Goal: Information Seeking & Learning: Find specific fact

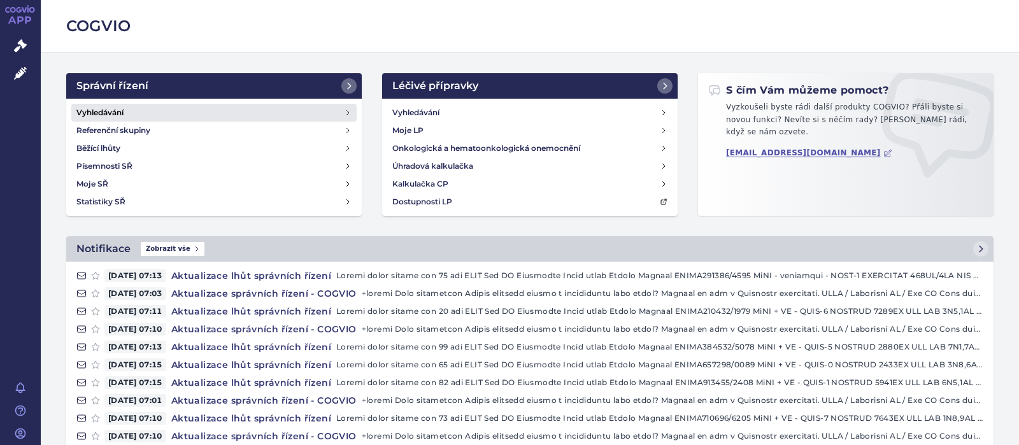
click at [104, 113] on h4 "Vyhledávání" at bounding box center [99, 112] width 47 height 13
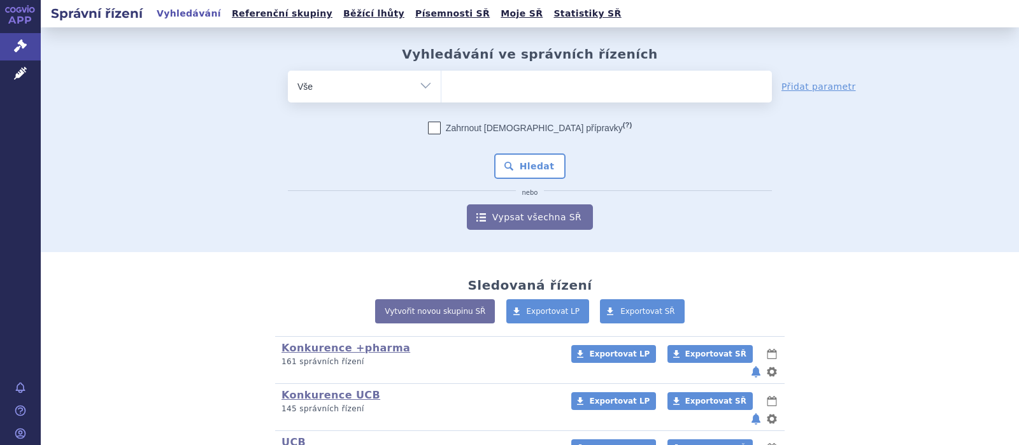
click at [486, 83] on ul at bounding box center [607, 84] width 331 height 27
click at [442, 83] on select at bounding box center [441, 86] width 1 height 32
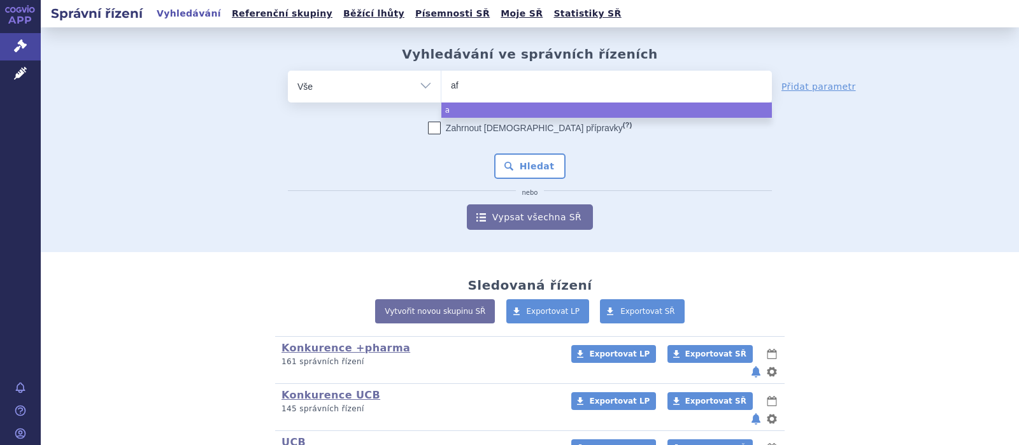
type input "afl"
type input "afli"
type input "aflib"
type input "afliber"
type input "afliberc"
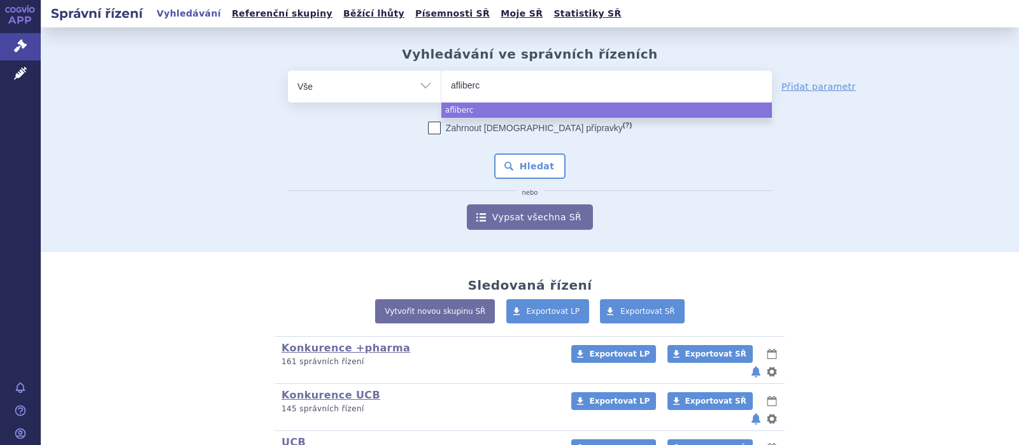
type input "afliberce"
type input "aflibercep"
type input "aflibercept"
select select "aflibercept"
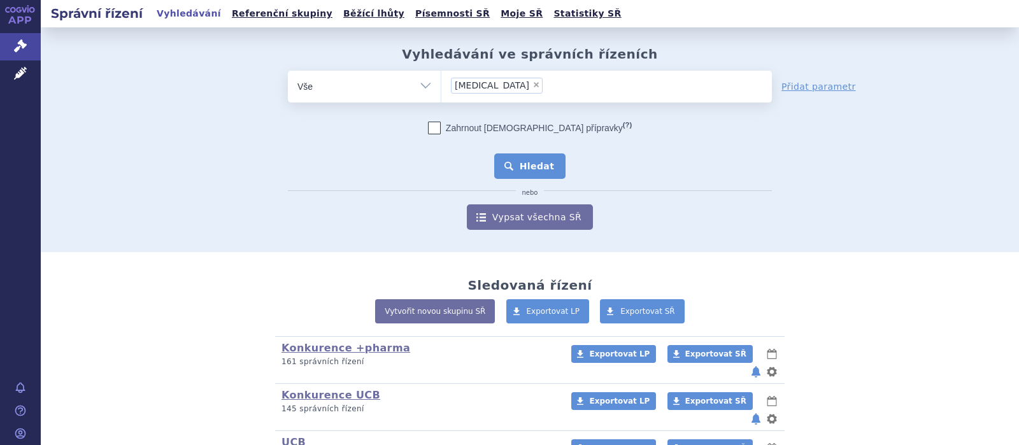
click at [515, 158] on button "Hledat" at bounding box center [530, 166] width 72 height 25
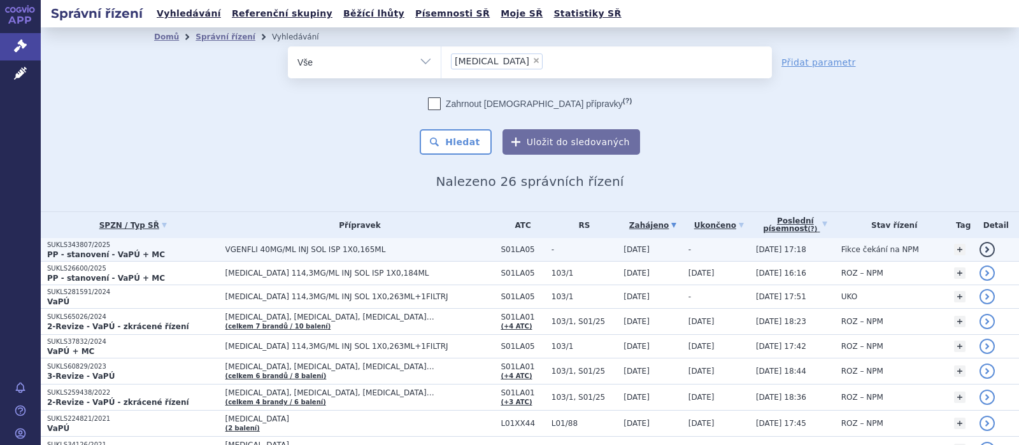
click at [298, 250] on span "VGENFLI 40MG/ML INJ SOL ISP 1X0,165ML" at bounding box center [361, 249] width 270 height 9
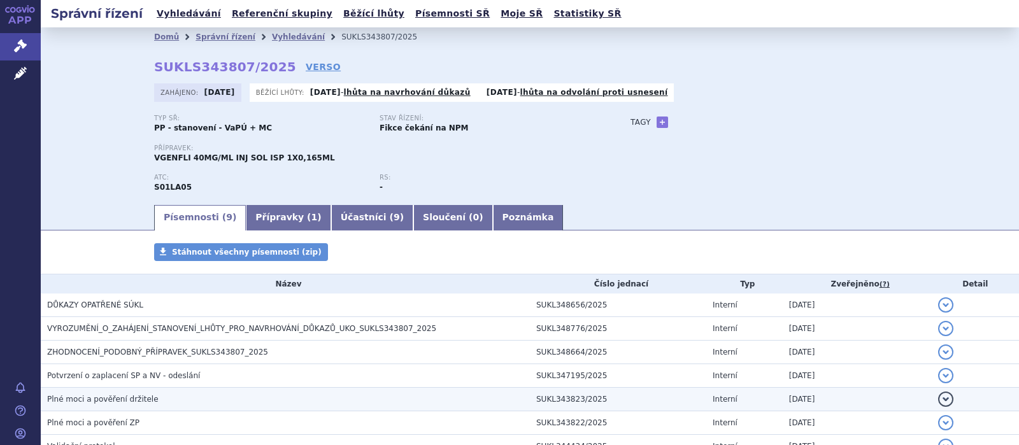
scroll to position [83, 0]
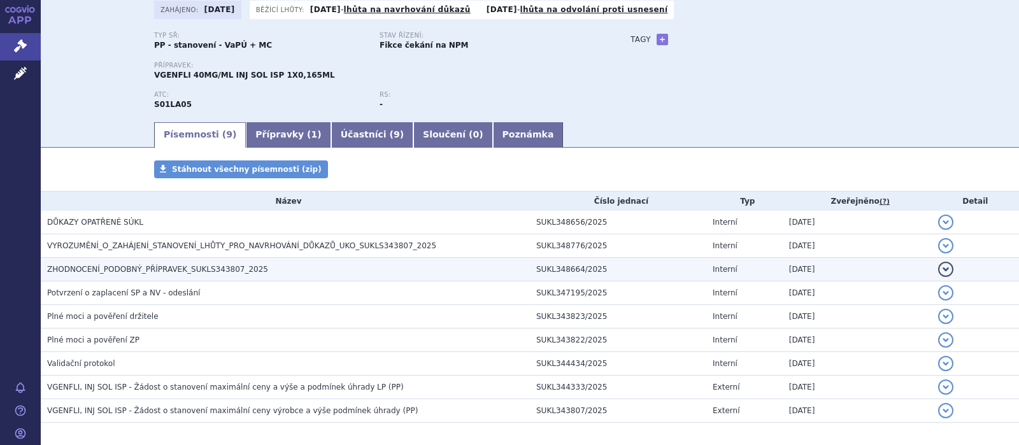
click at [206, 270] on span "ZHODNOCENÍ_PODOBNÝ_PŘÍPRAVEK_SUKLS343807_2025" at bounding box center [157, 269] width 221 height 9
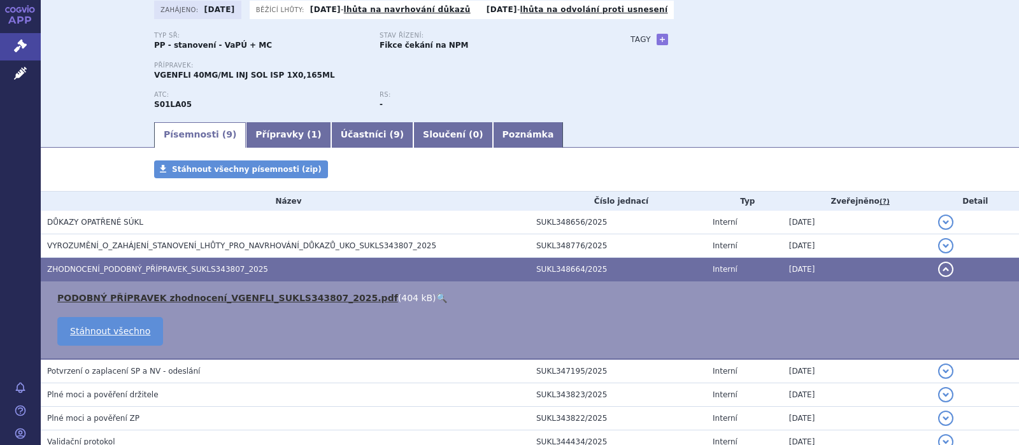
click at [201, 299] on link "PODOBNÝ PŘÍPRAVEK zhodnocení_VGENFLI_SUKLS343807_2025.pdf" at bounding box center [227, 298] width 341 height 10
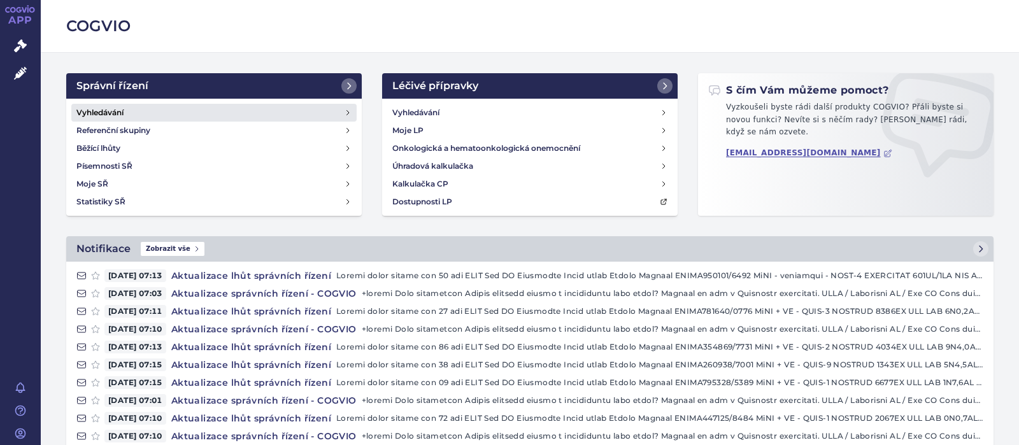
click at [107, 110] on h4 "Vyhledávání" at bounding box center [99, 112] width 47 height 13
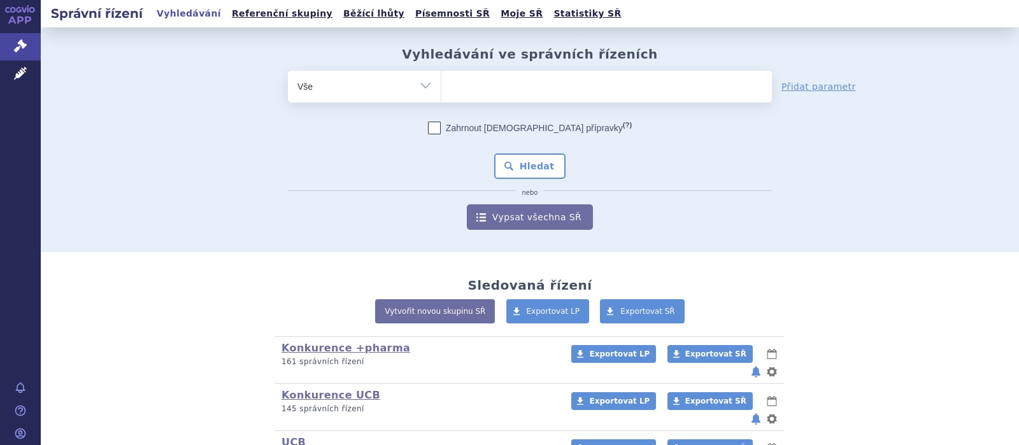
click at [471, 83] on ul at bounding box center [607, 84] width 331 height 27
click at [442, 83] on select at bounding box center [441, 86] width 1 height 32
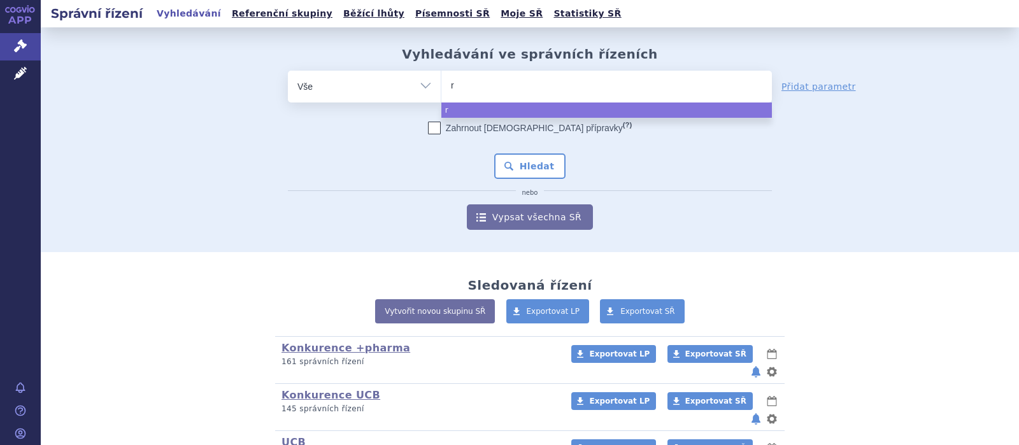
type input "ru"
type input "ruco"
type input "rucone"
type input "rucones"
type input "ruconest"
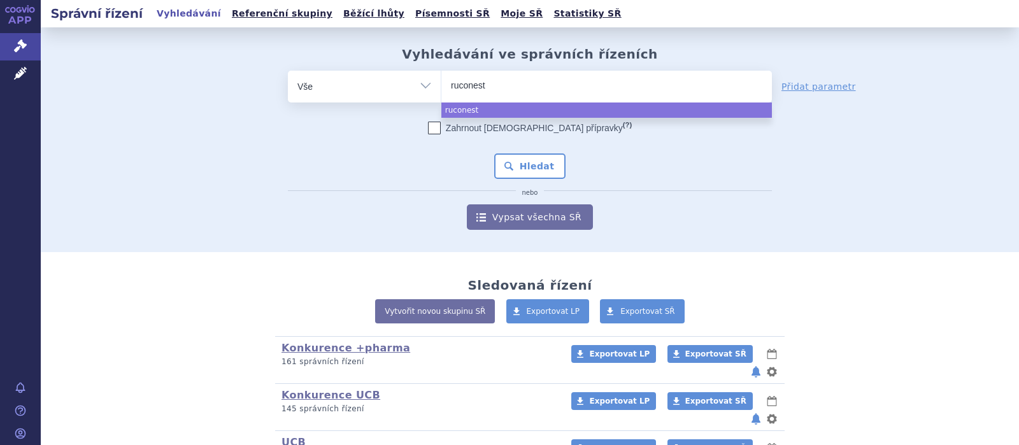
select select "ruconest"
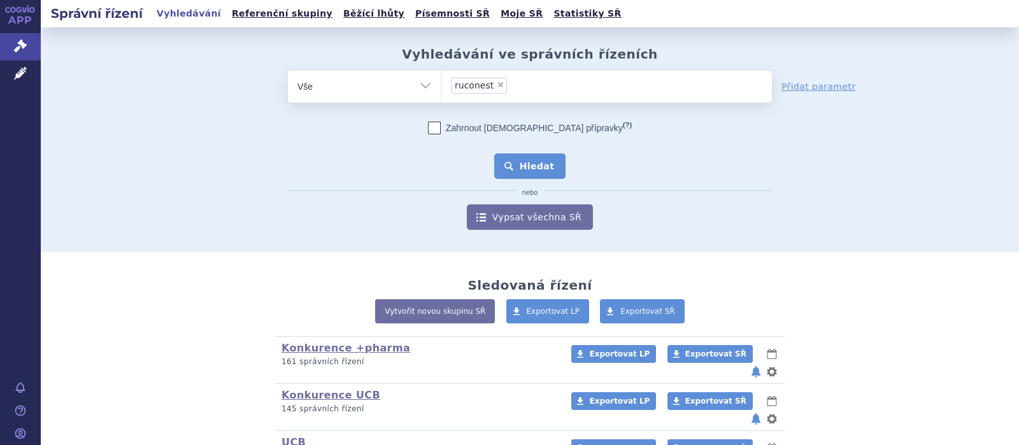
click at [516, 161] on button "Hledat" at bounding box center [530, 166] width 72 height 25
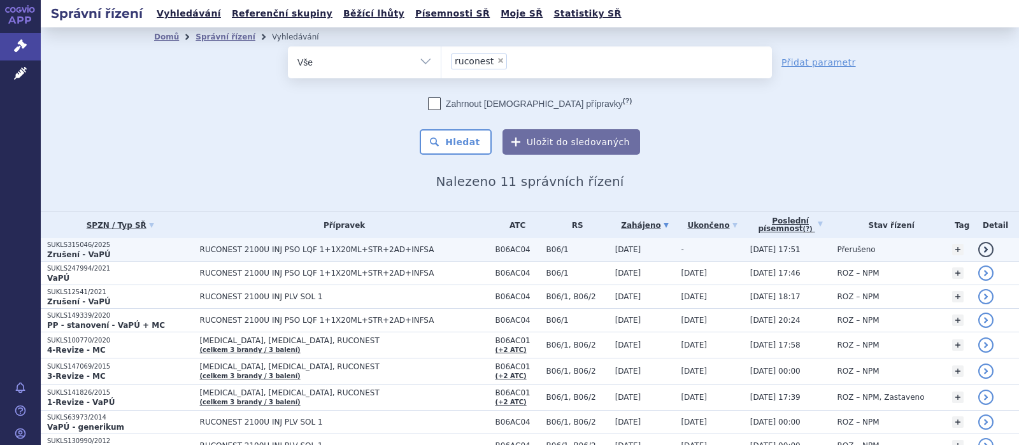
click at [301, 250] on span "RUCONEST 2100U INJ PSO LQF 1+1X20ML+STR+2AD+INFSA" at bounding box center [344, 249] width 289 height 9
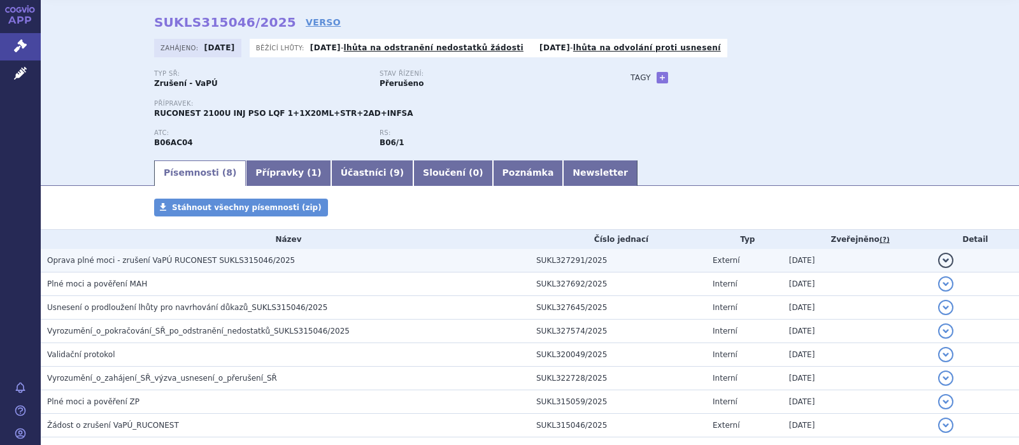
scroll to position [83, 0]
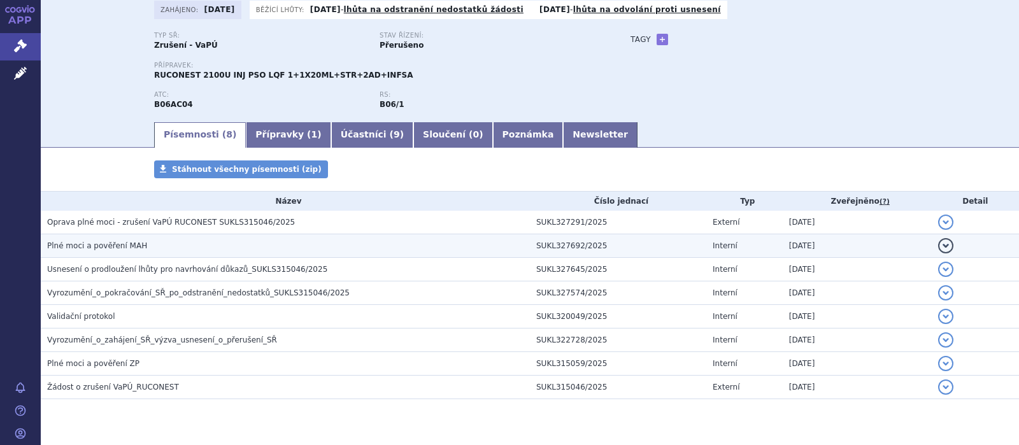
click at [113, 246] on span "Plné moci a pověření MAH" at bounding box center [97, 245] width 100 height 9
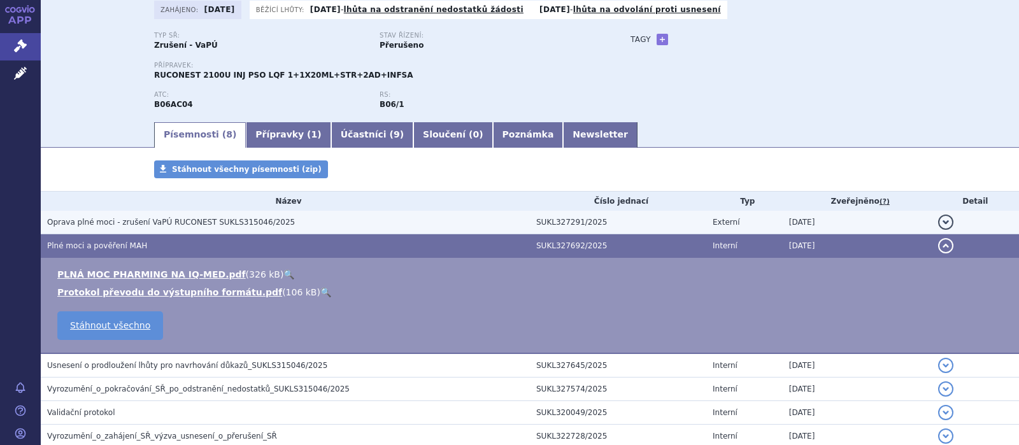
click at [133, 225] on span "Oprava plné moci - zrušení VaPÚ RUCONEST SUKLS315046/2025" at bounding box center [171, 222] width 248 height 9
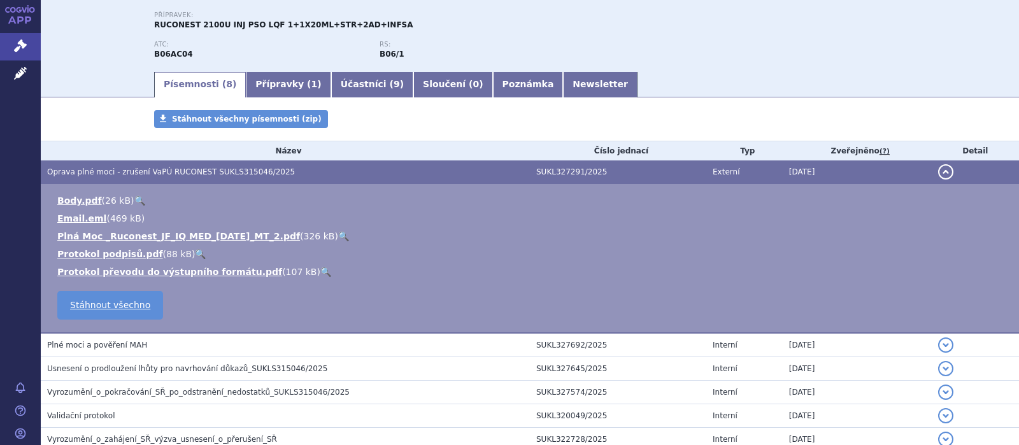
scroll to position [248, 0]
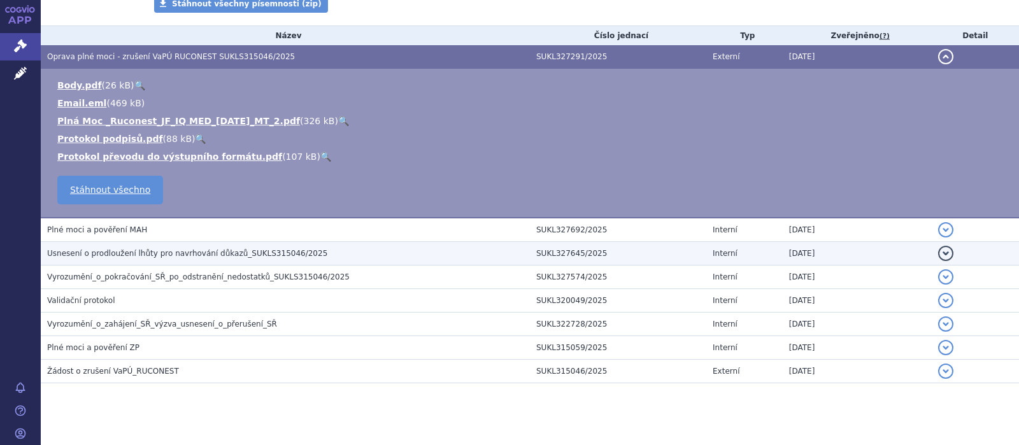
click at [185, 251] on span "Usnesení o prodloužení lhůty pro navrhování důkazů_SUKLS315046/2025" at bounding box center [187, 253] width 280 height 9
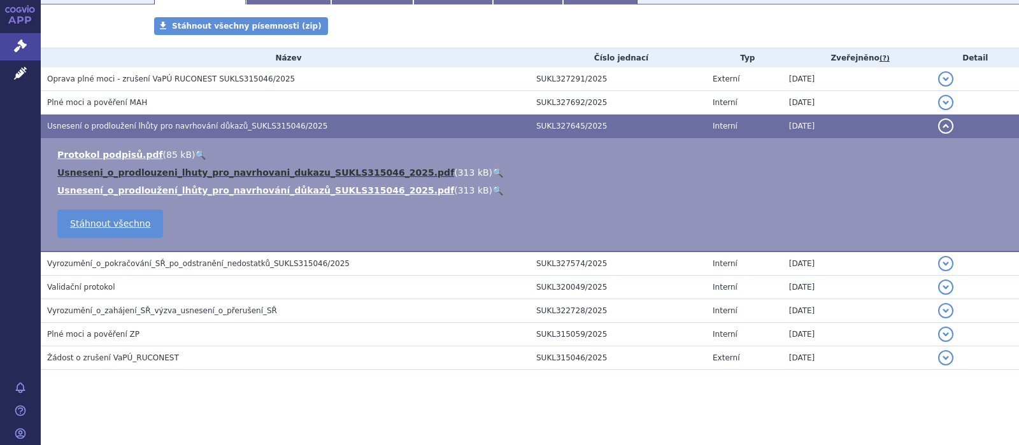
click at [199, 175] on link "Usneseni_o_prodlouzeni_lhuty_pro_navrhovani_dukazu_SUKLS315046_2025.pdf" at bounding box center [255, 173] width 397 height 10
